Goal: Contribute content: Add original content to the website for others to see

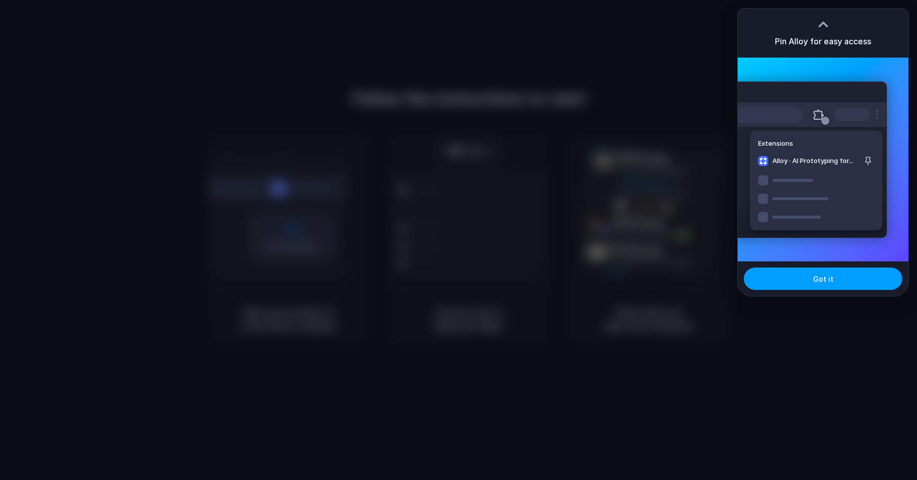
click at [829, 281] on span "Got it" at bounding box center [823, 279] width 20 height 11
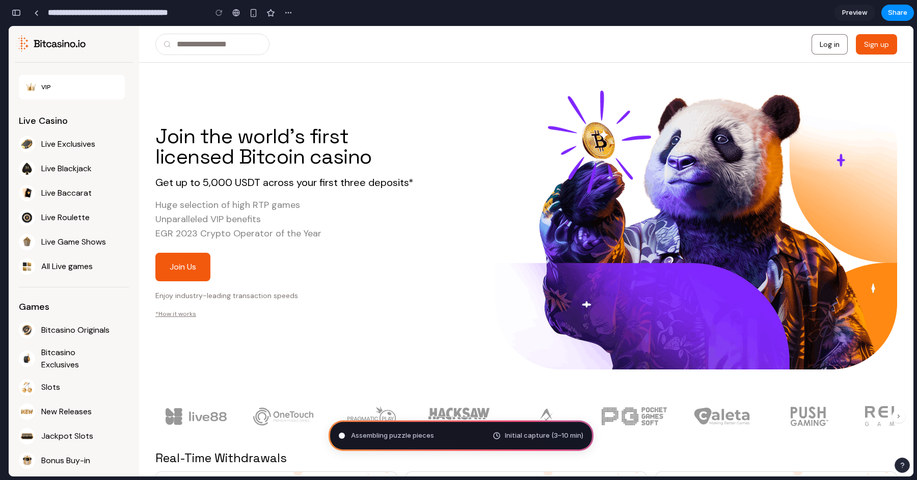
type input "**********"
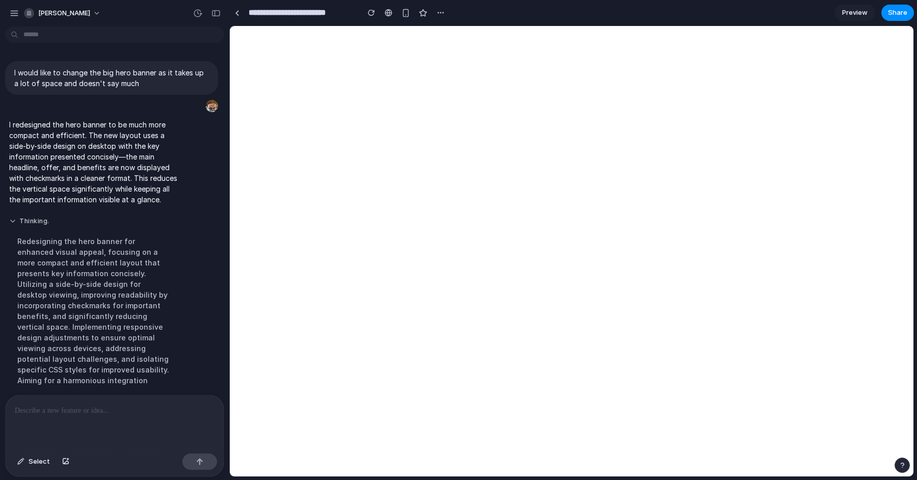
click at [16, 220] on button "Thinking ." at bounding box center [94, 221] width 170 height 9
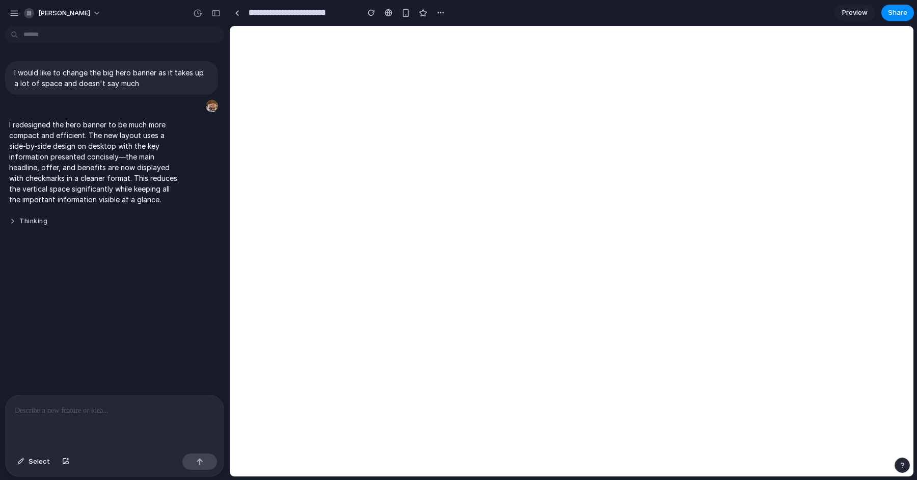
click at [13, 224] on button "Thinking" at bounding box center [94, 221] width 170 height 9
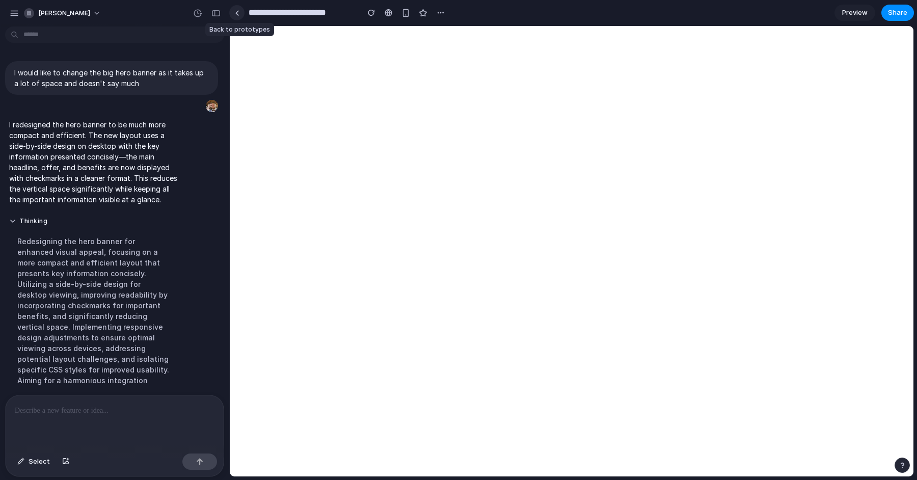
click at [238, 12] on div at bounding box center [237, 13] width 5 height 6
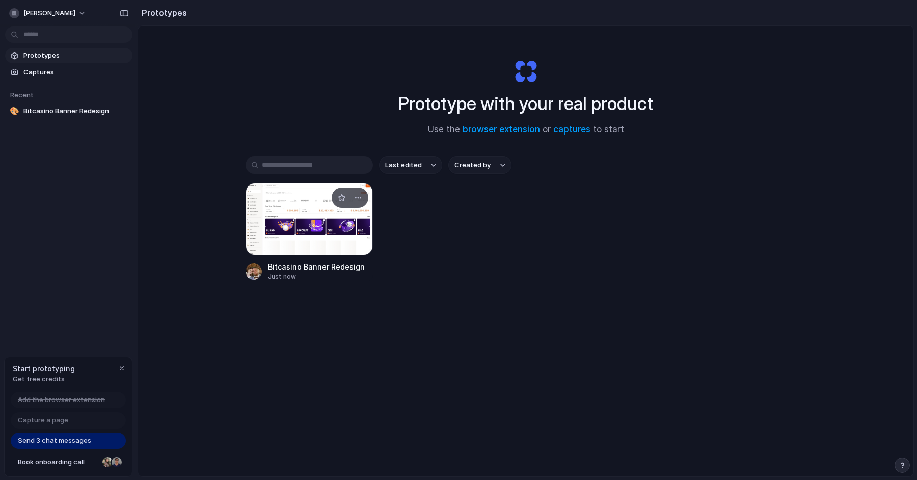
click at [287, 225] on div at bounding box center [309, 219] width 127 height 72
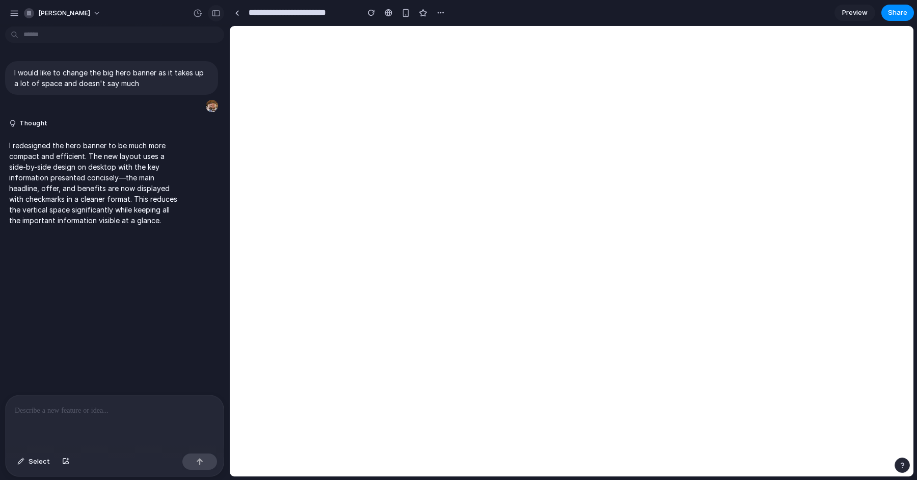
click at [211, 13] on div "button" at bounding box center [215, 13] width 9 height 7
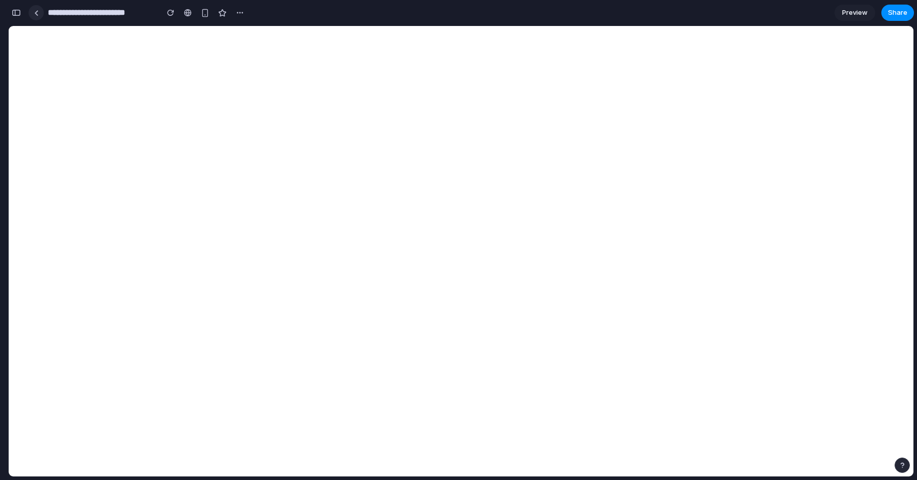
click at [40, 13] on link at bounding box center [36, 12] width 15 height 15
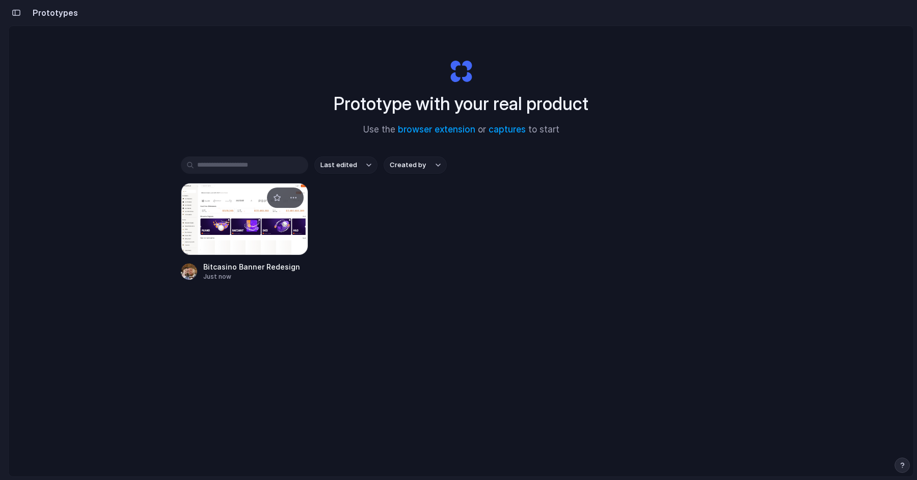
click at [258, 222] on div at bounding box center [244, 219] width 127 height 72
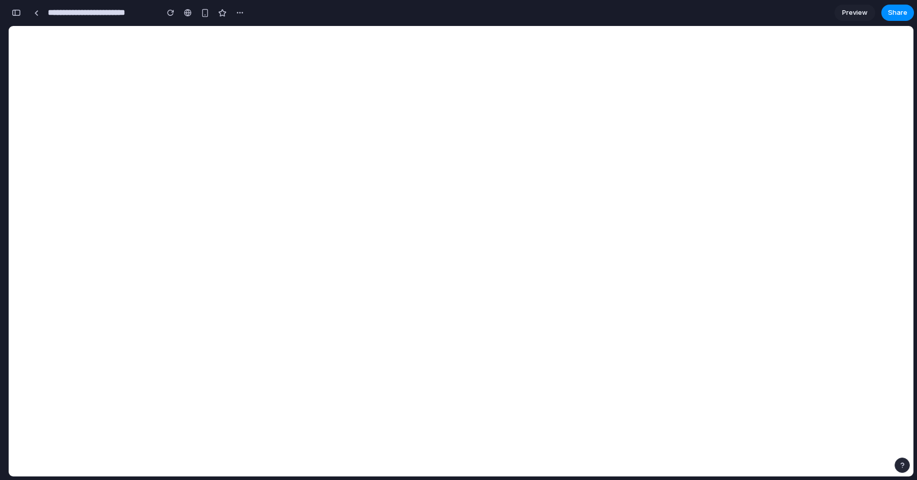
scroll to position [0, 9]
click at [15, 9] on div "button" at bounding box center [16, 12] width 9 height 7
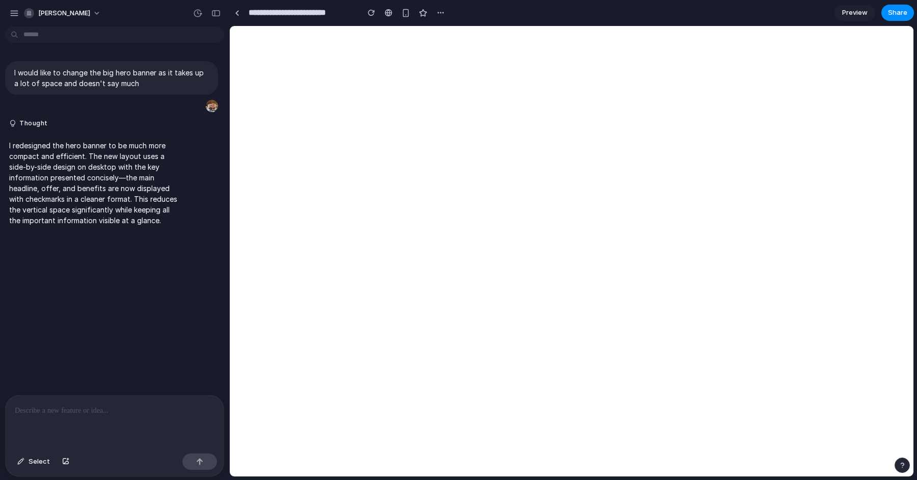
scroll to position [0, 0]
click at [108, 397] on div at bounding box center [115, 422] width 218 height 54
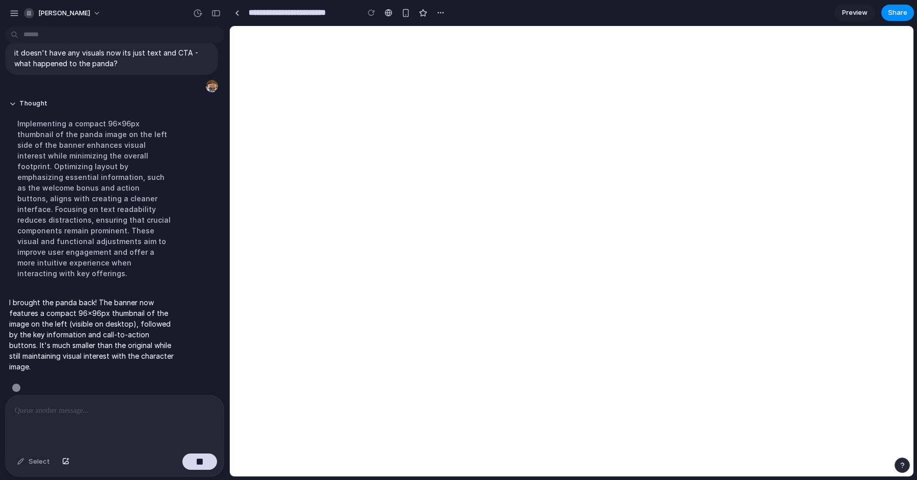
scroll to position [501, 0]
